Goal: Task Accomplishment & Management: Use online tool/utility

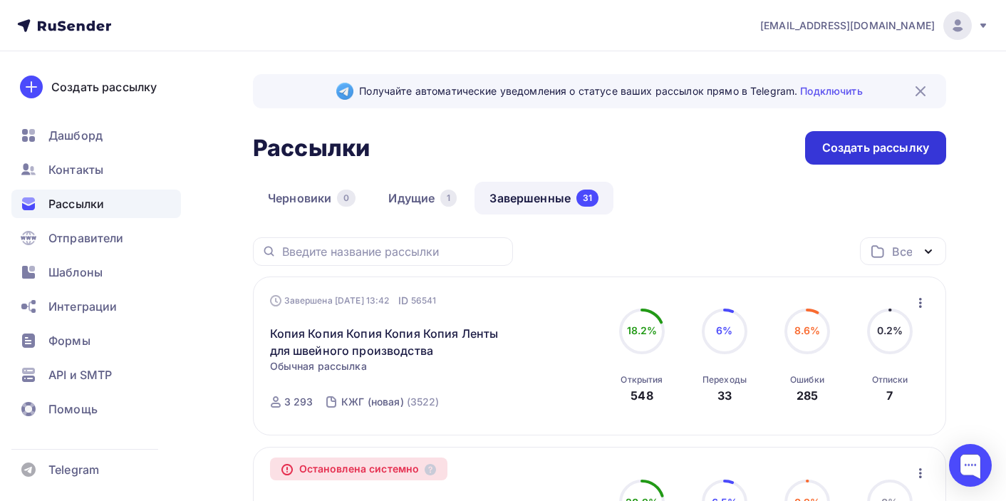
click at [873, 144] on div "Создать рассылку" at bounding box center [875, 148] width 107 height 16
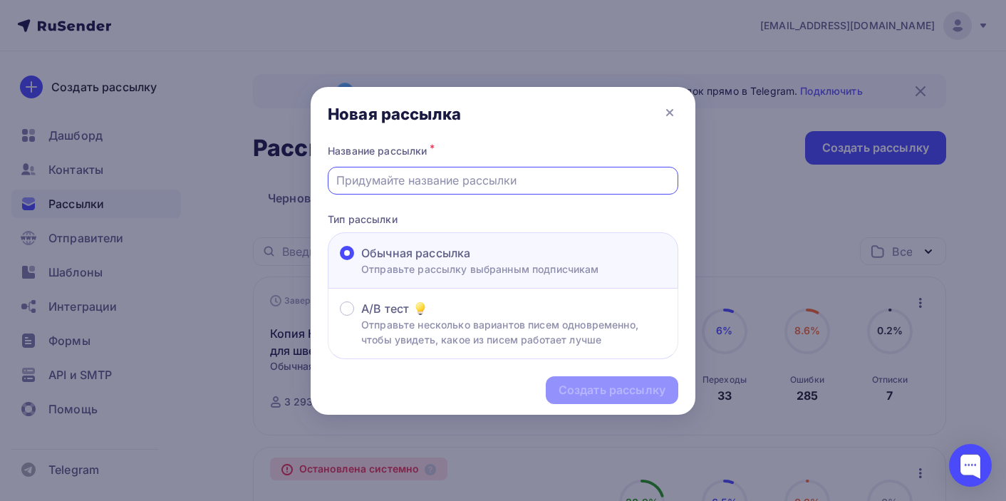
click at [524, 185] on input "text" at bounding box center [503, 180] width 334 height 17
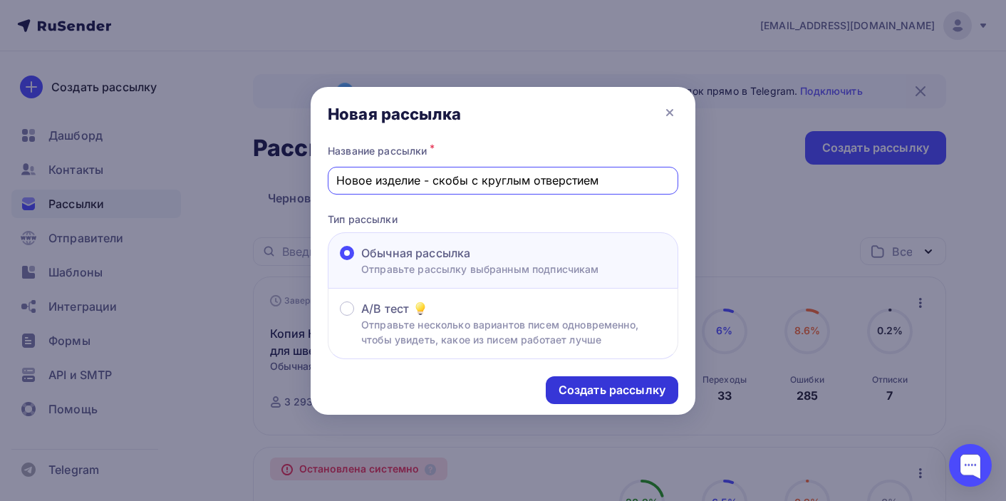
type input "Новое изделие - скобы с круглым отверстием"
click at [597, 388] on div "Создать рассылку" at bounding box center [611, 390] width 107 height 16
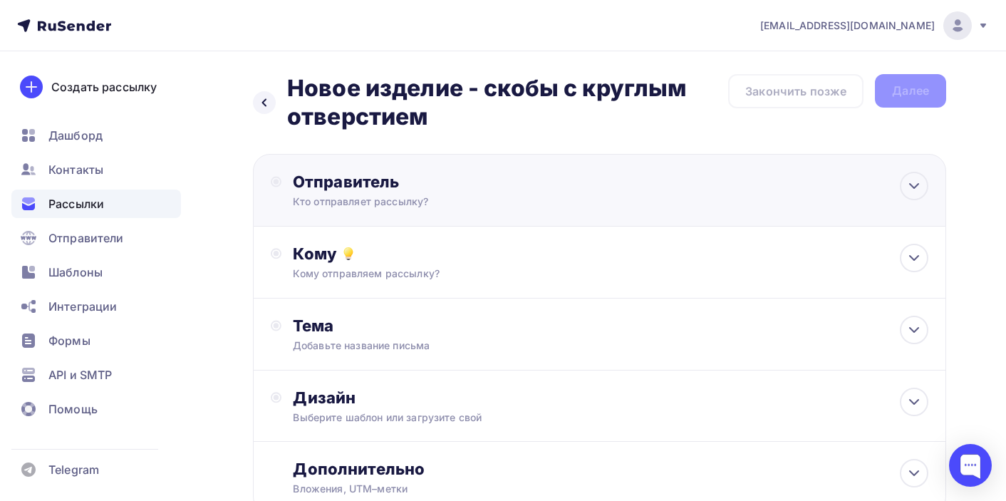
click at [539, 199] on div "Кто отправляет рассылку?" at bounding box center [432, 201] width 278 height 14
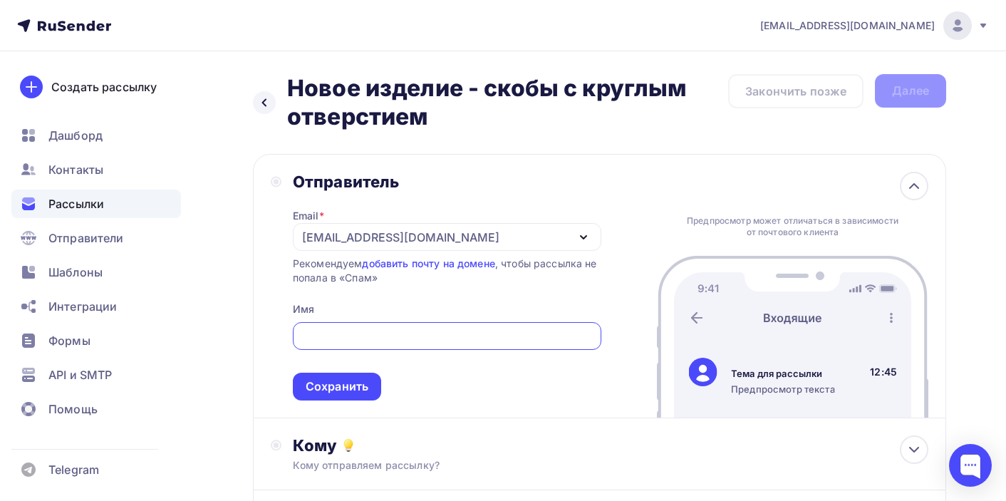
click at [582, 243] on icon "button" at bounding box center [583, 237] width 17 height 17
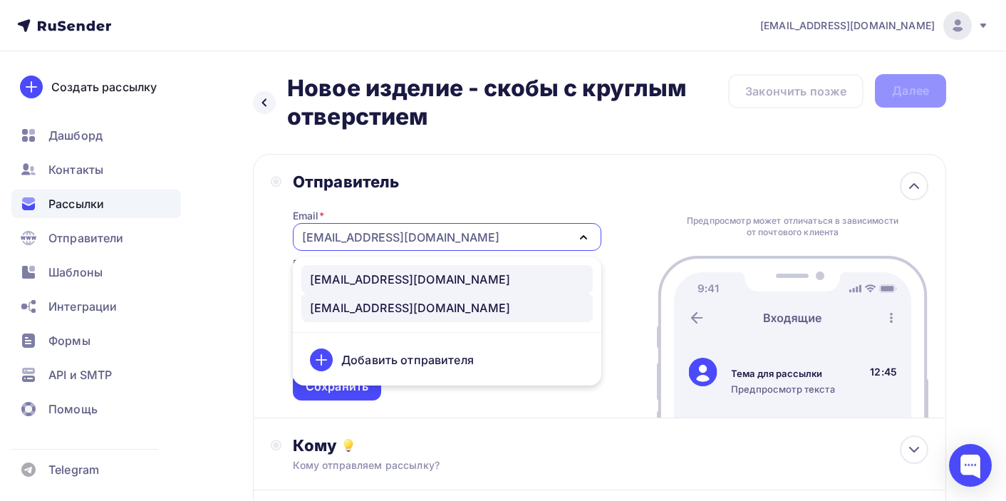
click at [467, 279] on div "[EMAIL_ADDRESS][DOMAIN_NAME]" at bounding box center [447, 279] width 274 height 17
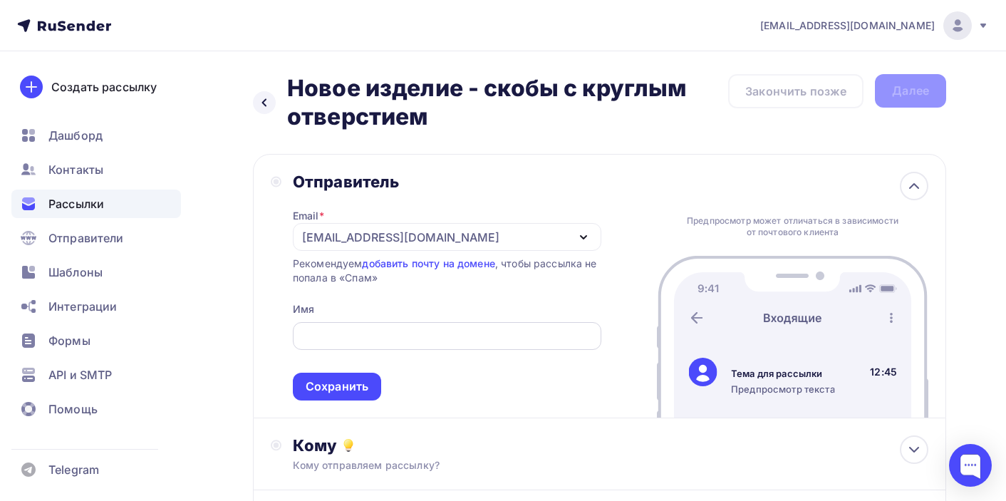
click at [421, 340] on input "text" at bounding box center [447, 336] width 292 height 17
type input "Завод Труд"
click at [342, 392] on div "Сохранить" at bounding box center [337, 386] width 63 height 16
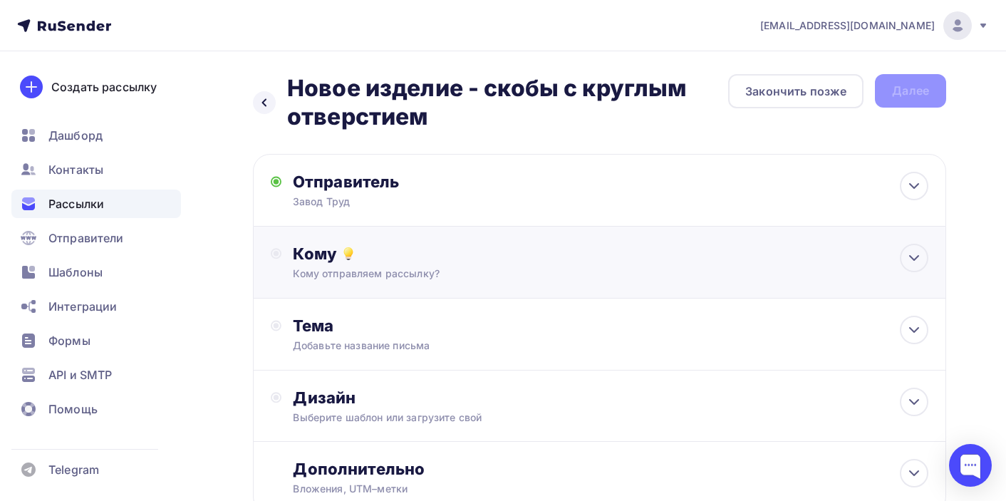
click at [487, 262] on div "Кому" at bounding box center [610, 254] width 635 height 20
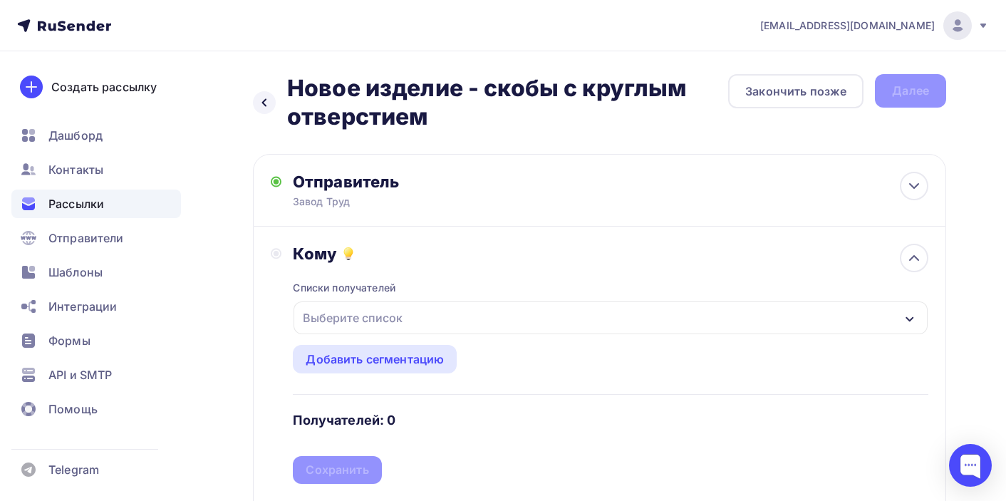
click at [459, 331] on div "Выберите список" at bounding box center [610, 317] width 634 height 33
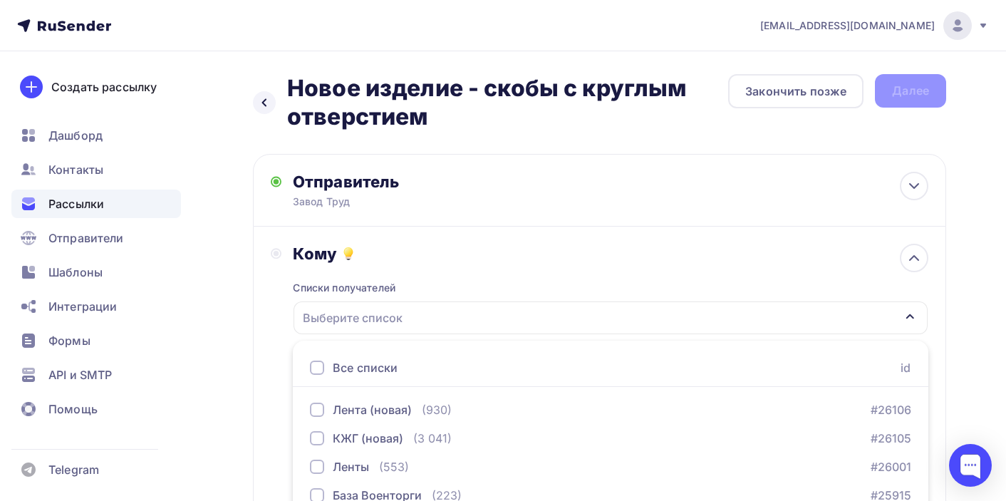
scroll to position [209, 0]
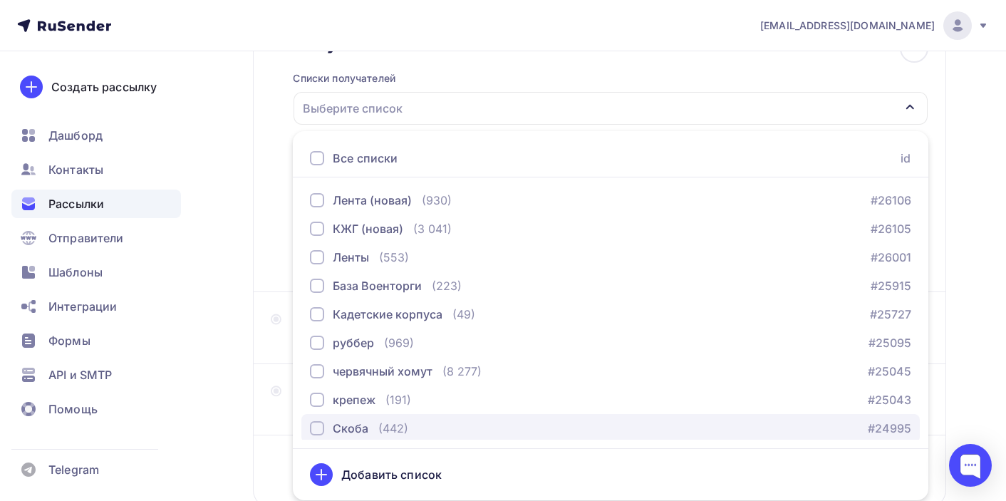
click at [318, 428] on div "button" at bounding box center [317, 428] width 14 height 14
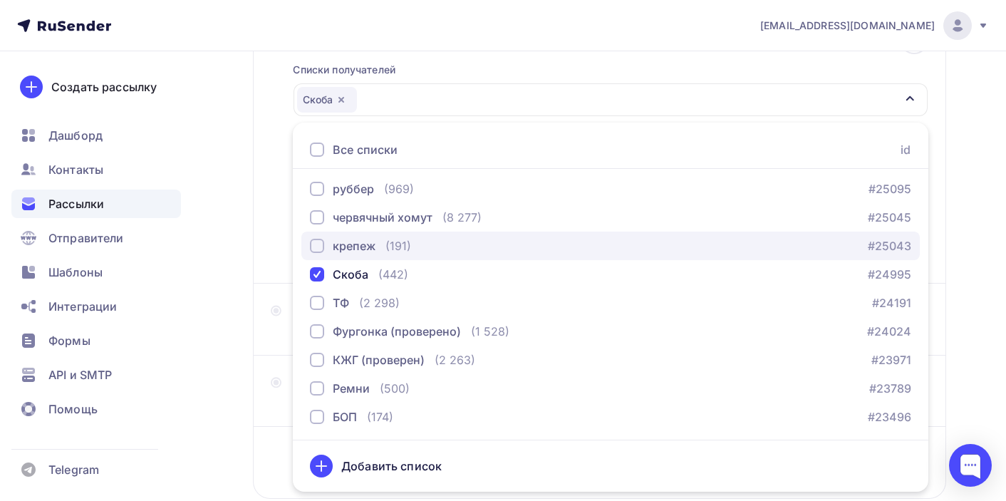
scroll to position [145, 0]
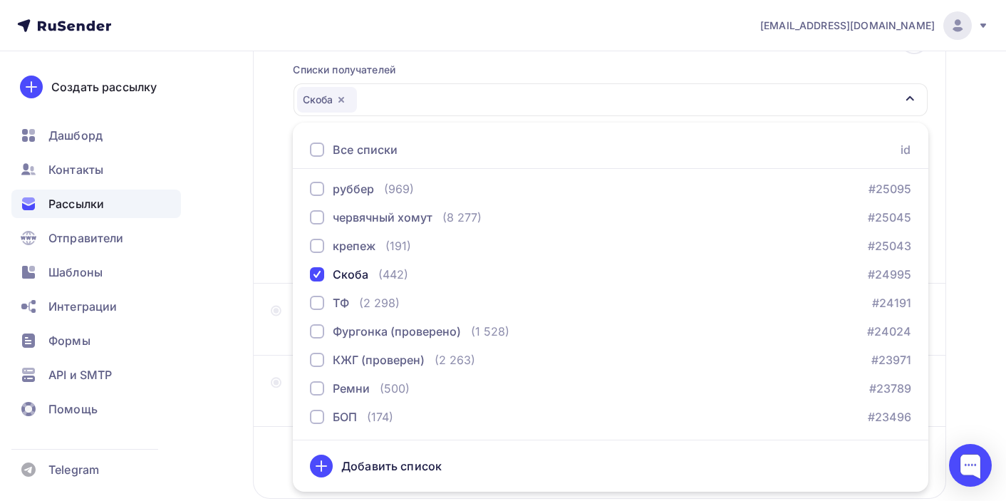
click at [279, 199] on div "Кому Списки получателей Скоба Все списки id Лента (новая) (930) #26106 [GEOGRAP…" at bounding box center [599, 146] width 657 height 240
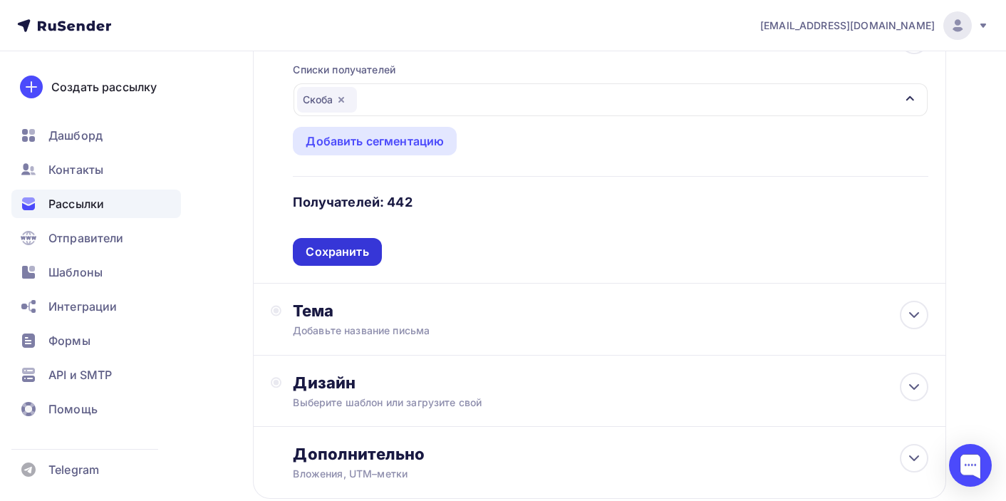
click at [340, 255] on div "Сохранить" at bounding box center [337, 252] width 63 height 16
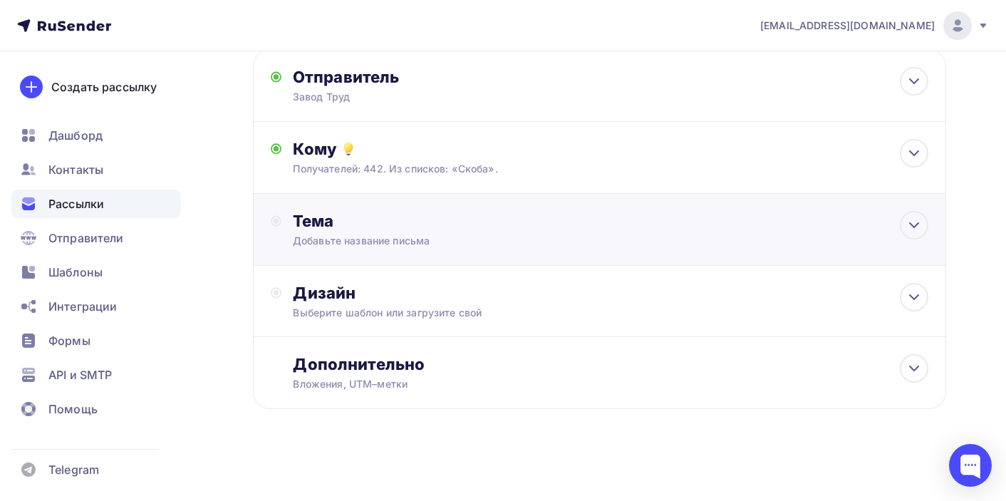
click at [422, 249] on div "Тема Добавьте название письма Тема * Рекомендуем использовать не более 150 симв…" at bounding box center [599, 230] width 693 height 72
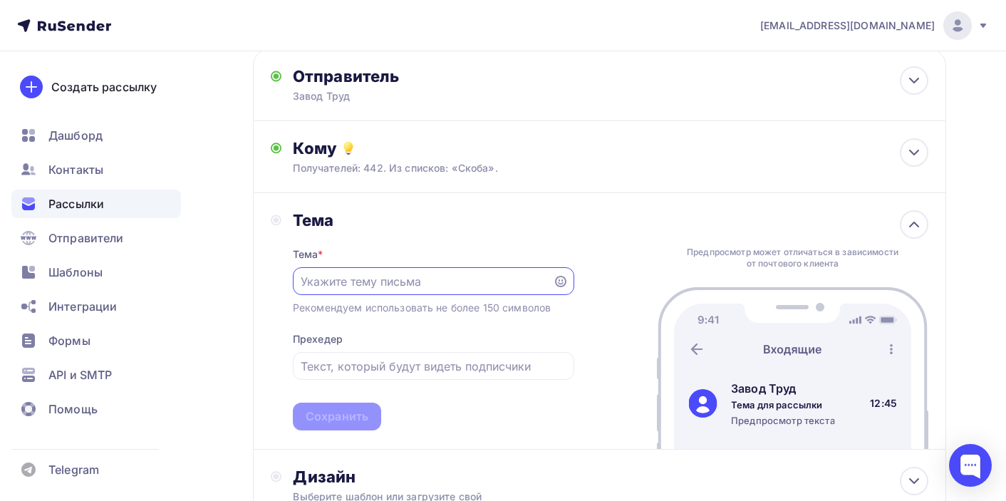
scroll to position [0, 0]
click at [424, 286] on input "text" at bounding box center [423, 281] width 244 height 17
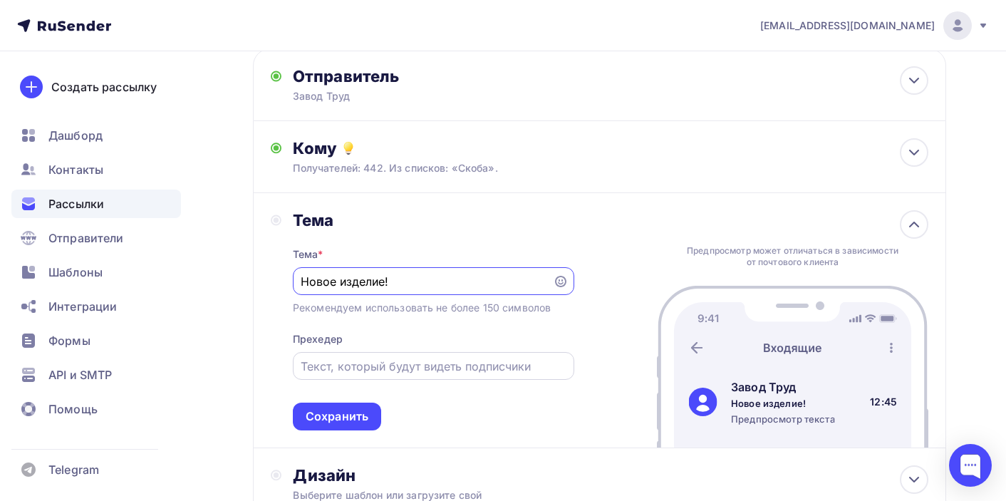
type input "Новое изделие!"
click at [382, 375] on input "text" at bounding box center [433, 366] width 265 height 17
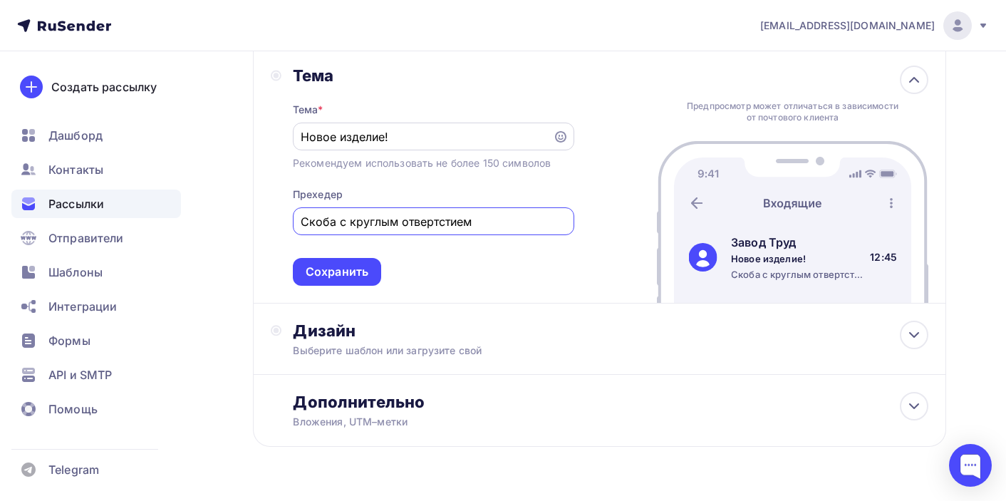
scroll to position [256, 0]
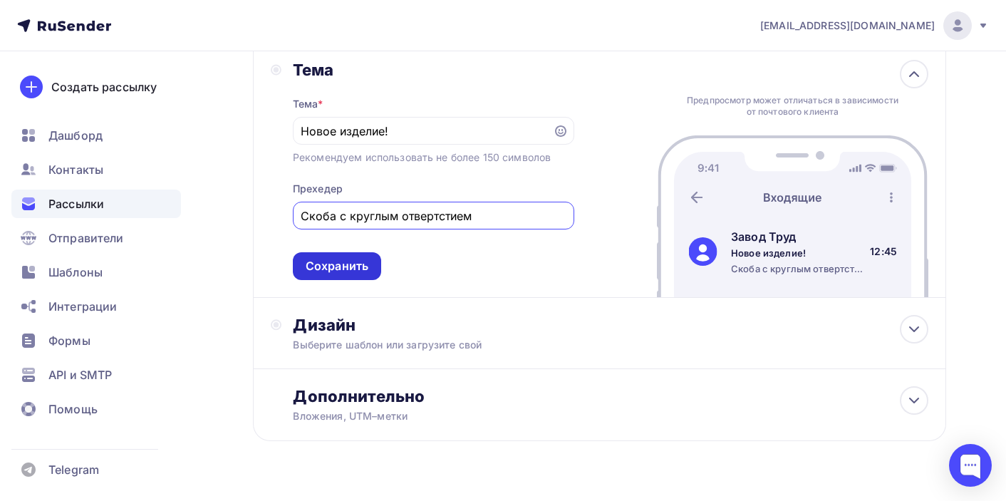
type input "Скоба с круглым отвертстием"
click at [350, 274] on div "Сохранить" at bounding box center [337, 266] width 63 height 16
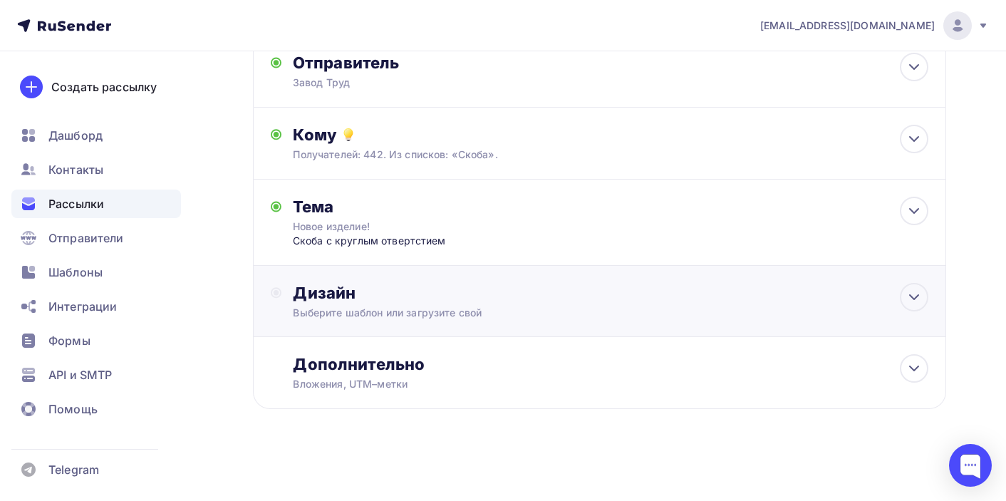
scroll to position [121, 0]
click at [363, 297] on div "Дизайн" at bounding box center [610, 293] width 635 height 20
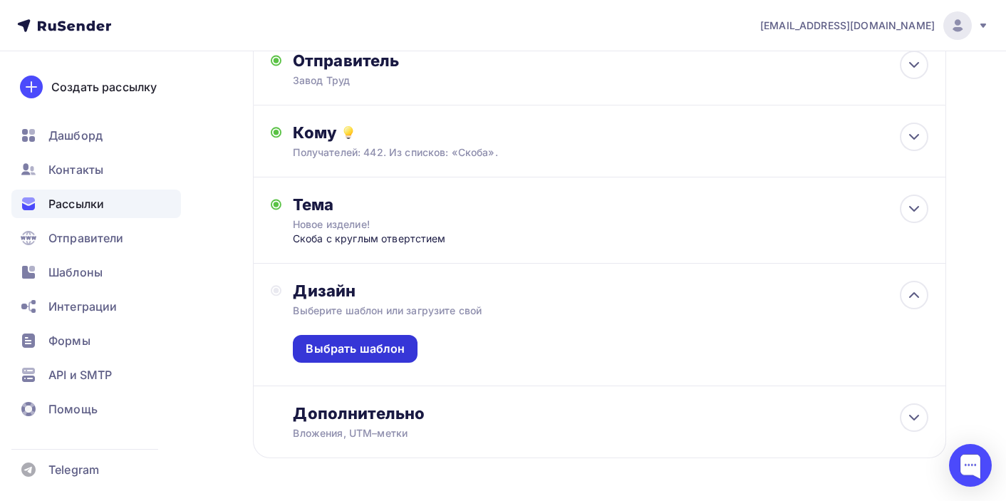
click at [374, 345] on div "Выбрать шаблон" at bounding box center [355, 348] width 99 height 16
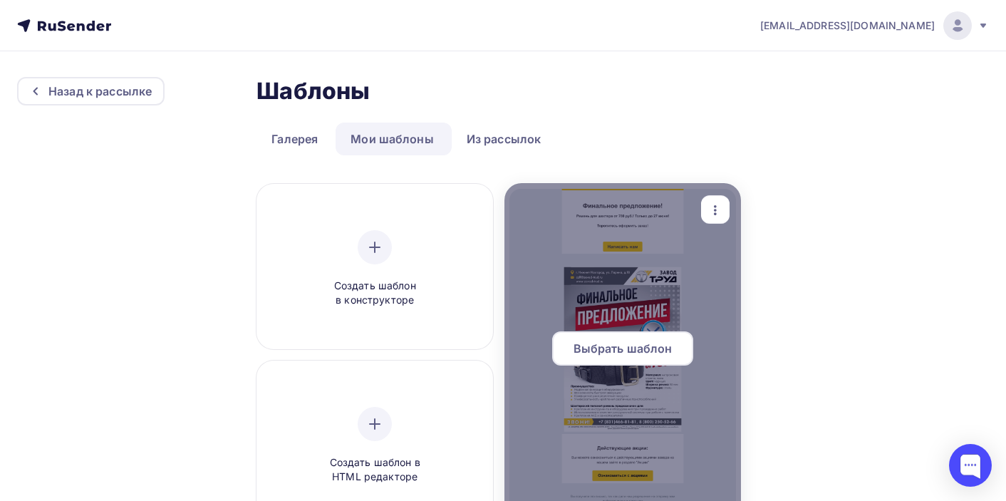
click at [592, 303] on div at bounding box center [622, 354] width 236 height 342
click at [620, 351] on span "Выбрать шаблон" at bounding box center [622, 348] width 99 height 17
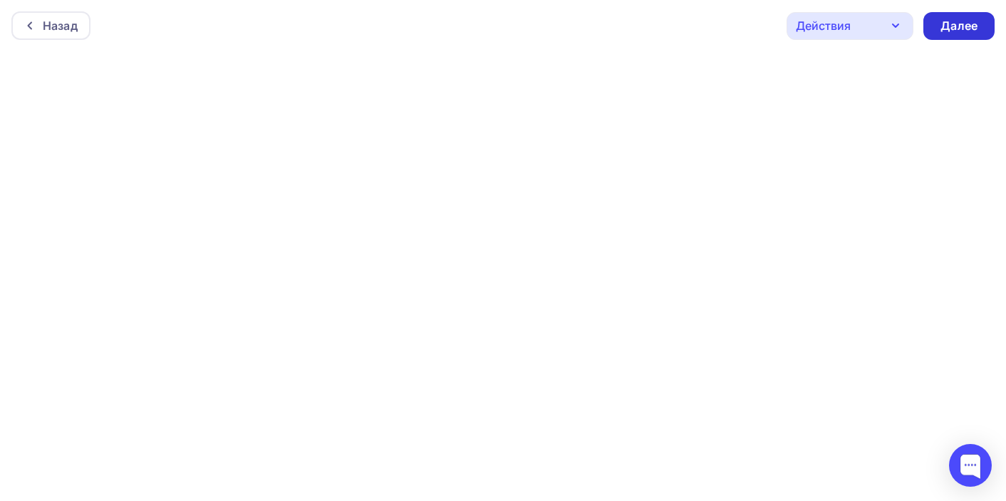
click at [965, 19] on div "Далее" at bounding box center [958, 26] width 37 height 16
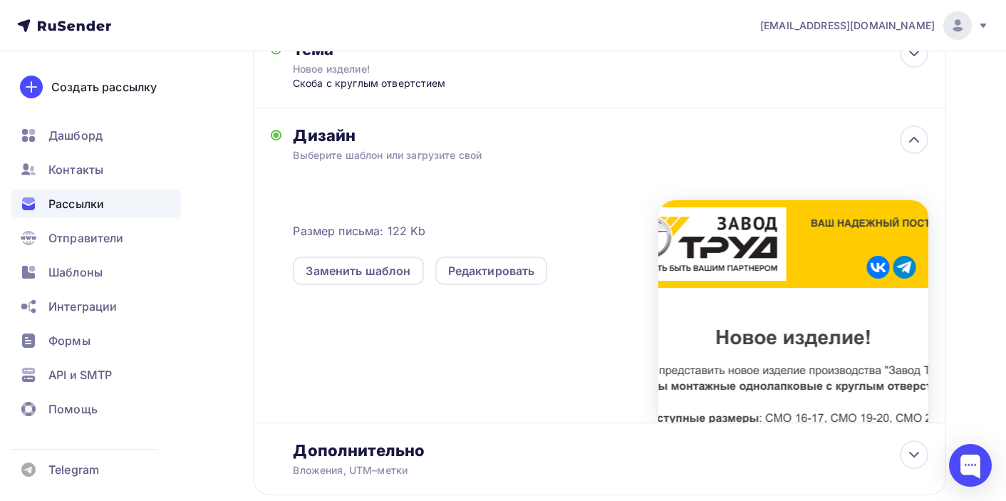
scroll to position [328, 0]
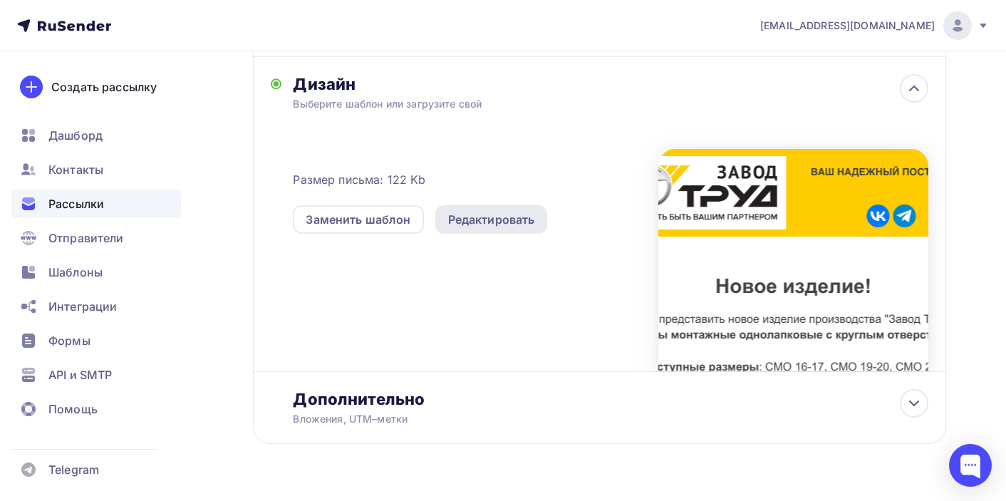
click at [512, 222] on div "Редактировать" at bounding box center [491, 219] width 87 height 17
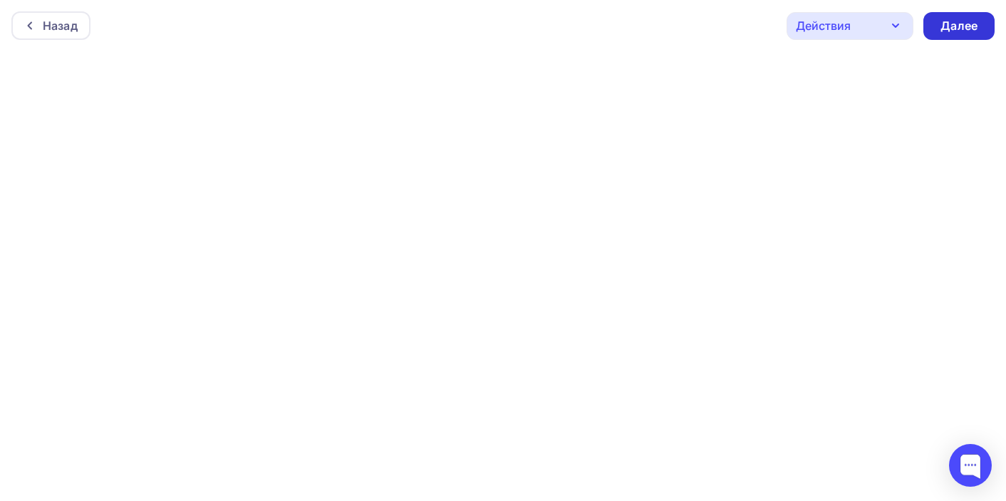
click at [977, 25] on div "Далее" at bounding box center [958, 26] width 37 height 16
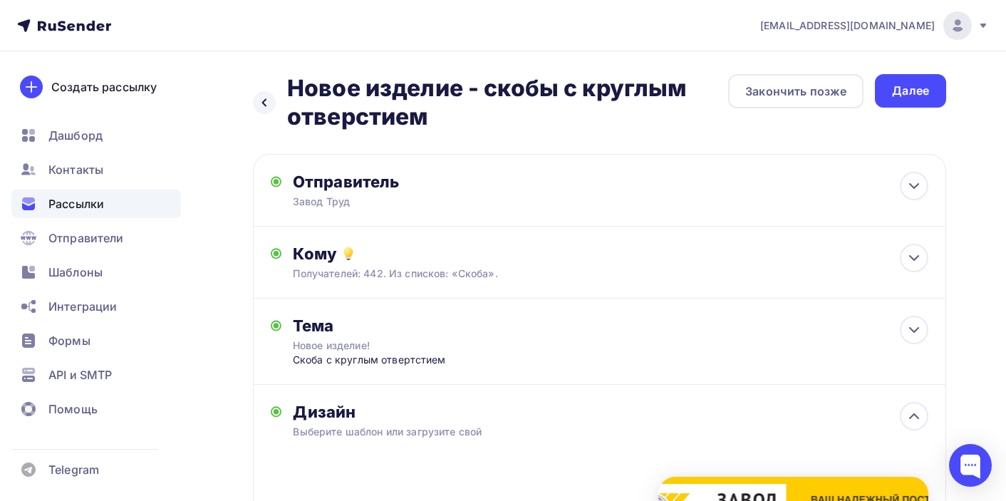
click at [918, 93] on div "Далее" at bounding box center [910, 91] width 37 height 16
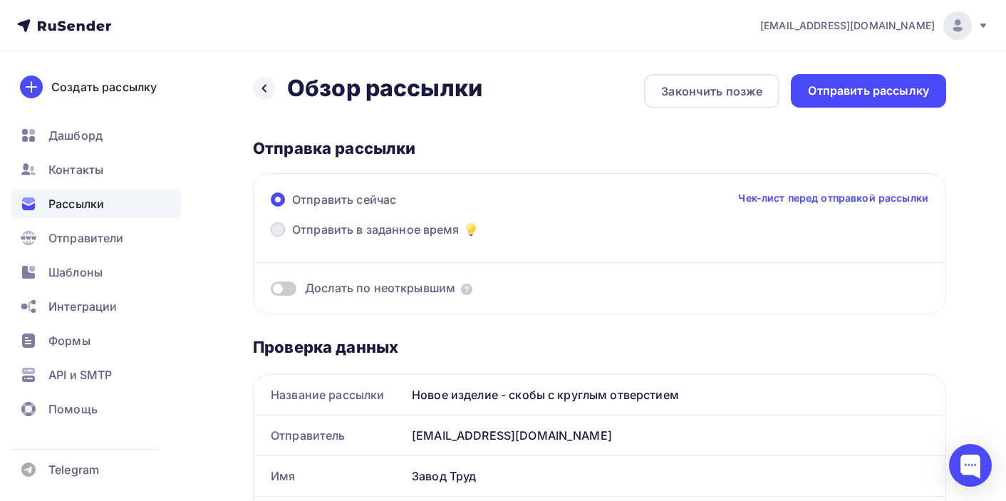
click at [279, 231] on span at bounding box center [278, 229] width 14 height 14
click at [292, 238] on input "Отправить в заданное время" at bounding box center [292, 238] width 0 height 0
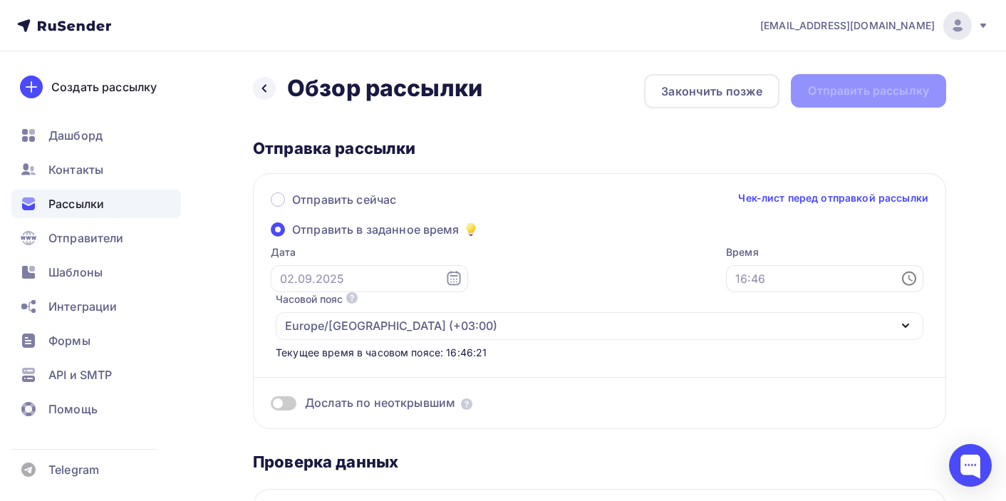
click at [445, 280] on icon at bounding box center [453, 278] width 17 height 17
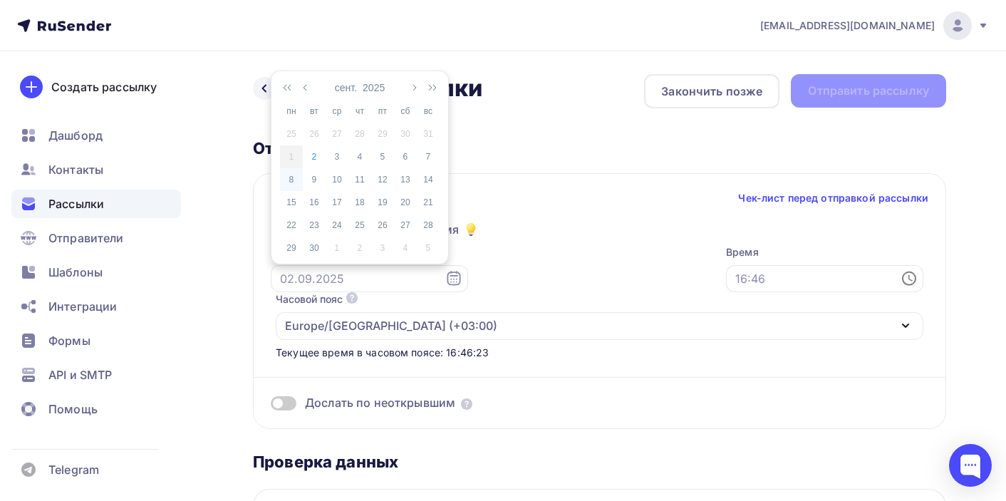
click at [292, 177] on div "8" at bounding box center [291, 179] width 23 height 13
type input "[DATE]"
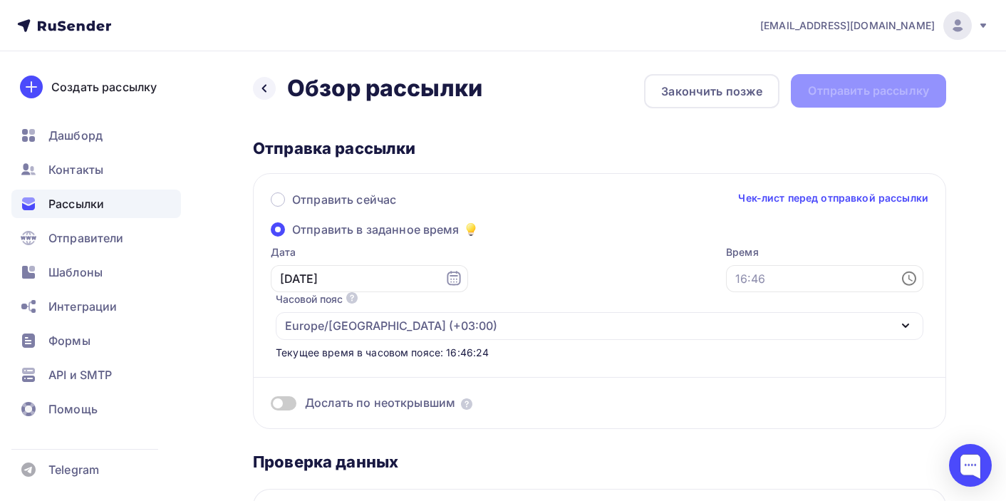
click at [900, 280] on icon at bounding box center [908, 278] width 17 height 17
click at [541, 217] on li "10" at bounding box center [540, 218] width 63 height 23
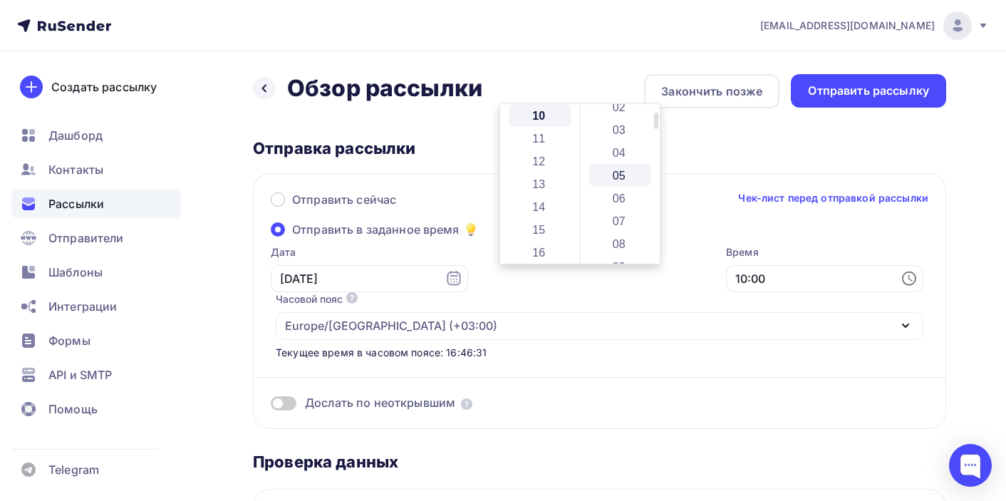
scroll to position [71, 0]
click at [618, 209] on li "07" at bounding box center [620, 204] width 63 height 23
type input "10:07"
click at [887, 154] on div "Отправка рассылки" at bounding box center [599, 148] width 693 height 20
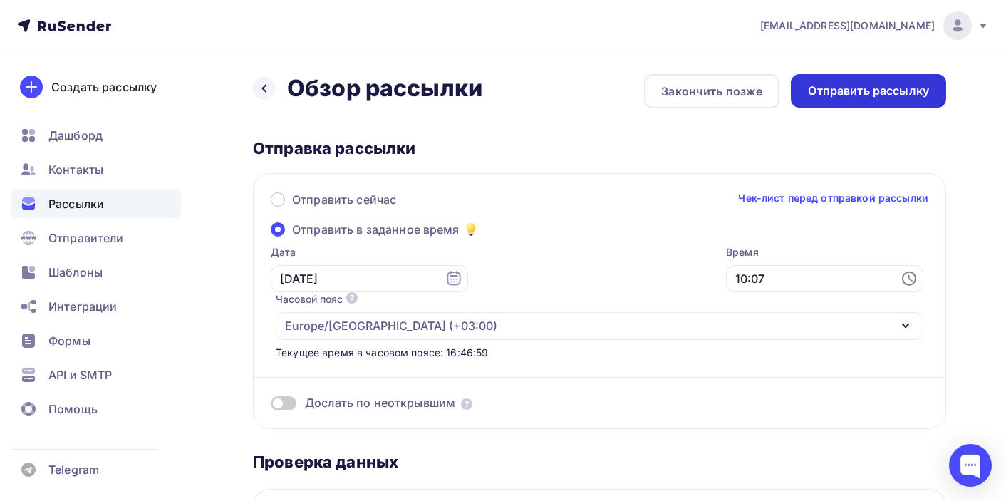
scroll to position [0, 0]
click at [884, 93] on div "Отправить рассылку" at bounding box center [868, 91] width 121 height 16
